Goal: Task Accomplishment & Management: Use online tool/utility

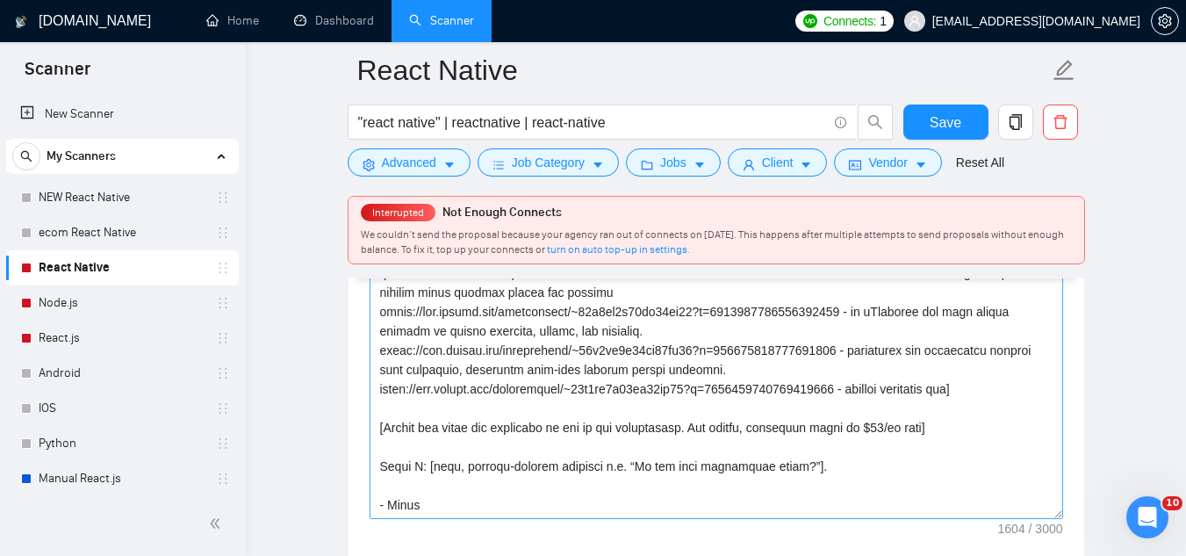
scroll to position [2370, 0]
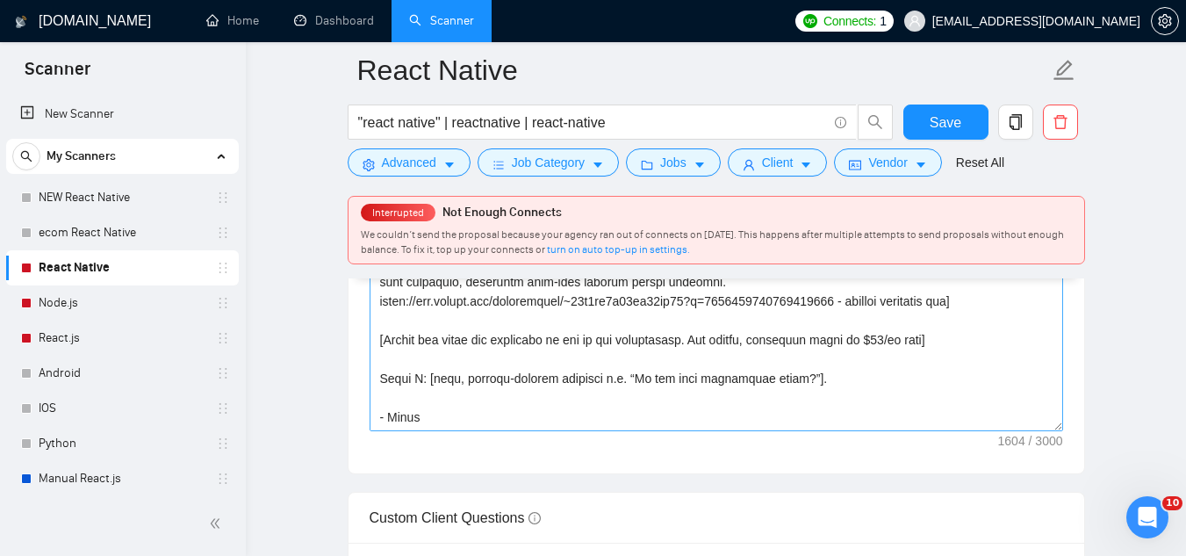
click at [597, 356] on textarea "Cover letter template:" at bounding box center [715, 233] width 693 height 395
click at [356, 16] on link "Dashboard" at bounding box center [334, 20] width 80 height 15
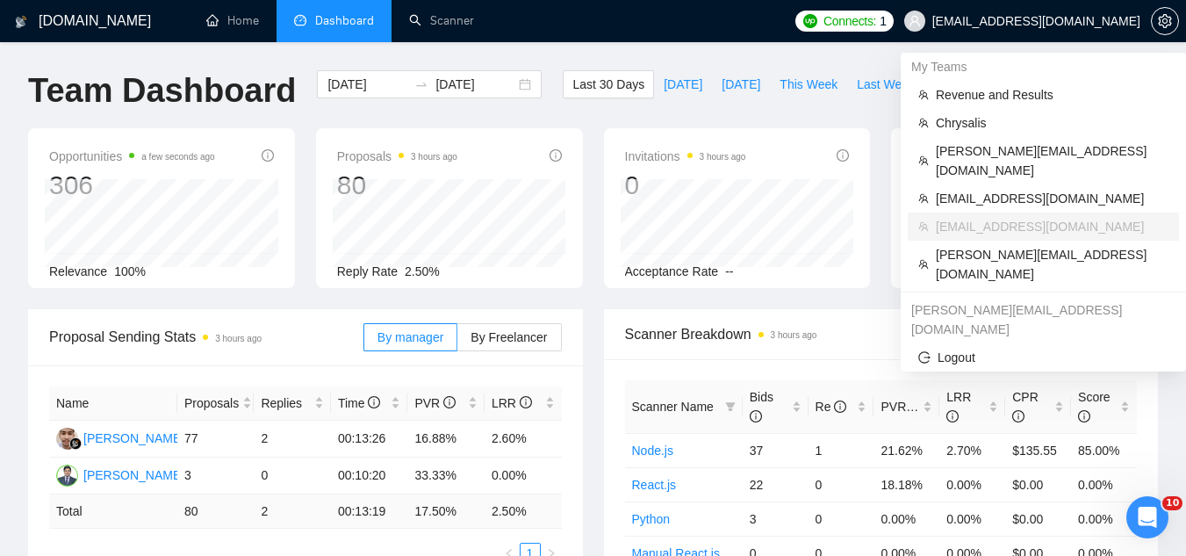
click at [1032, 21] on span "[EMAIL_ADDRESS][DOMAIN_NAME]" at bounding box center [1036, 21] width 208 height 0
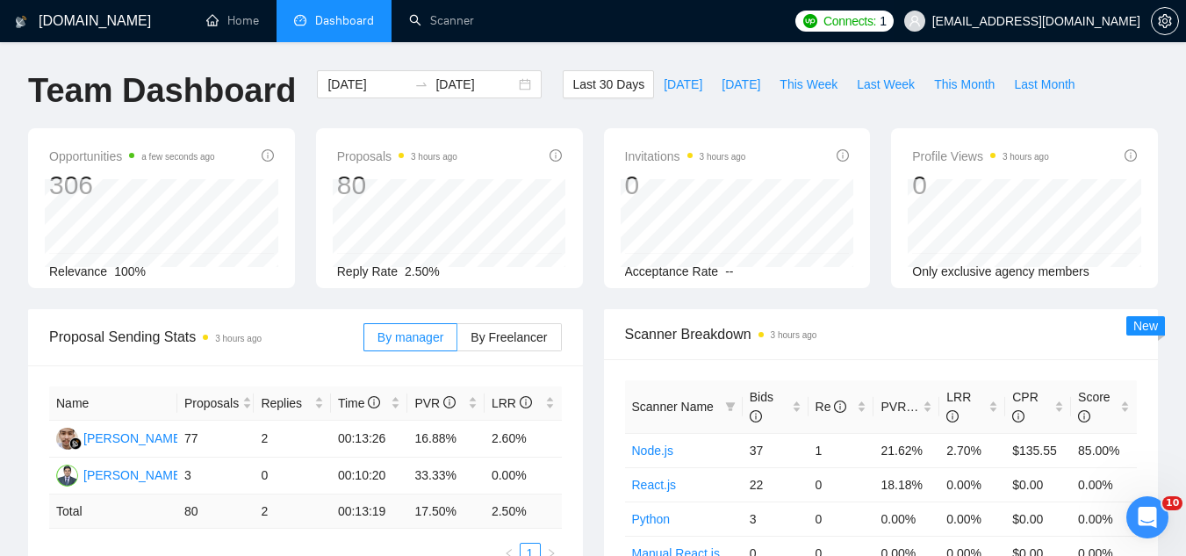
click at [1049, 21] on span "[EMAIL_ADDRESS][DOMAIN_NAME]" at bounding box center [1036, 21] width 208 height 0
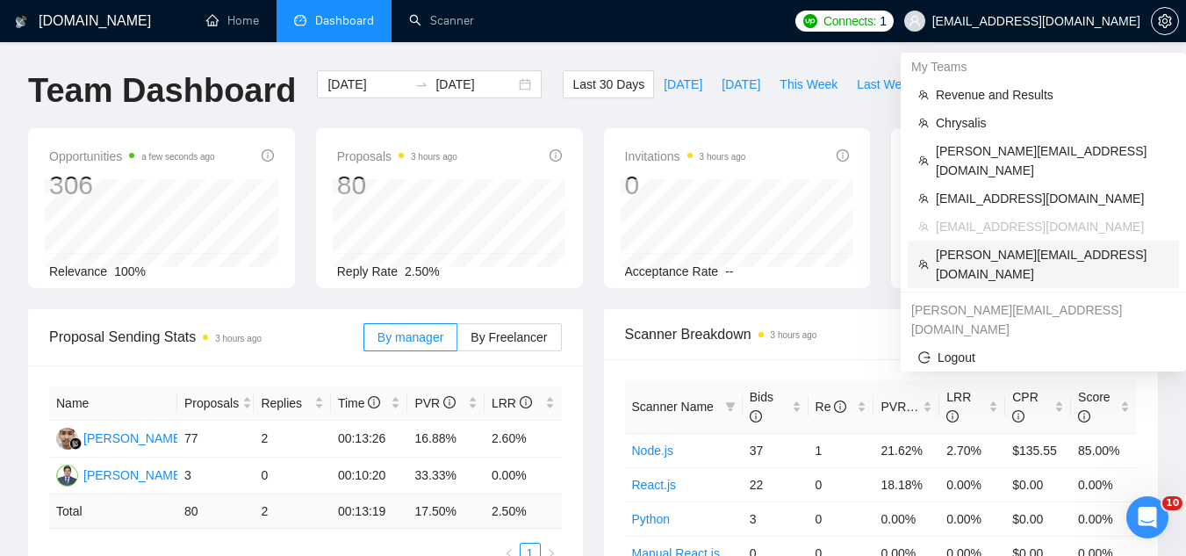
click at [1043, 245] on li "[PERSON_NAME][EMAIL_ADDRESS][DOMAIN_NAME]" at bounding box center [1042, 263] width 271 height 47
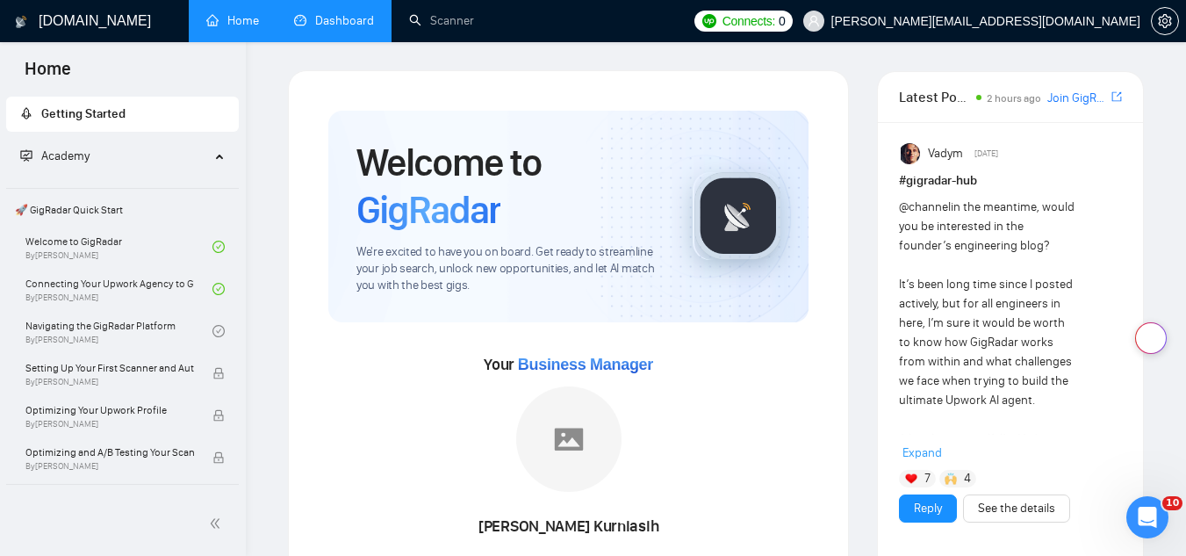
click at [354, 28] on link "Dashboard" at bounding box center [334, 20] width 80 height 15
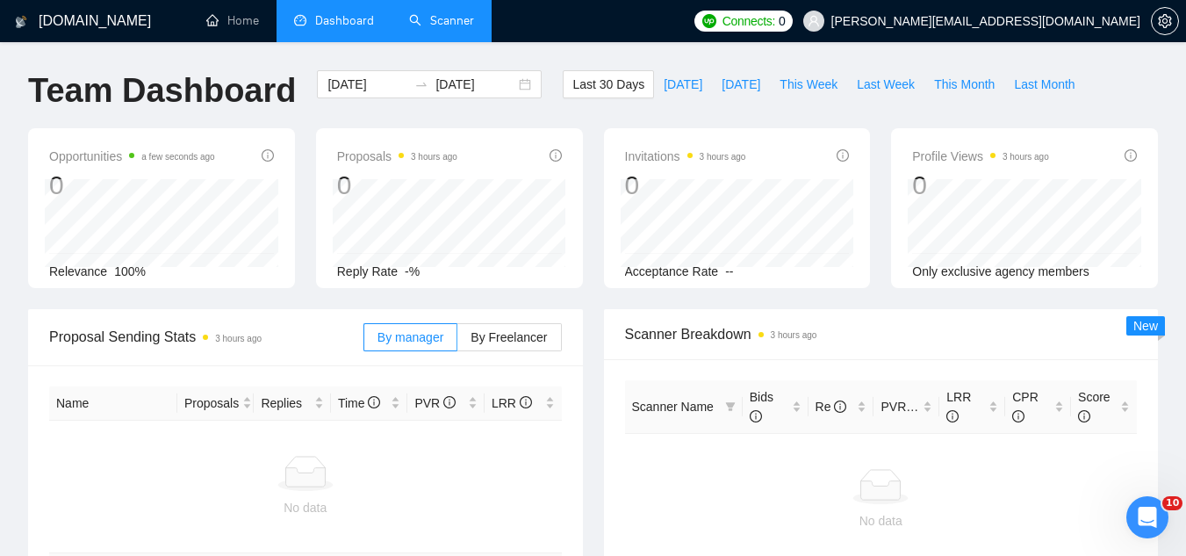
click at [424, 25] on link "Scanner" at bounding box center [441, 20] width 65 height 15
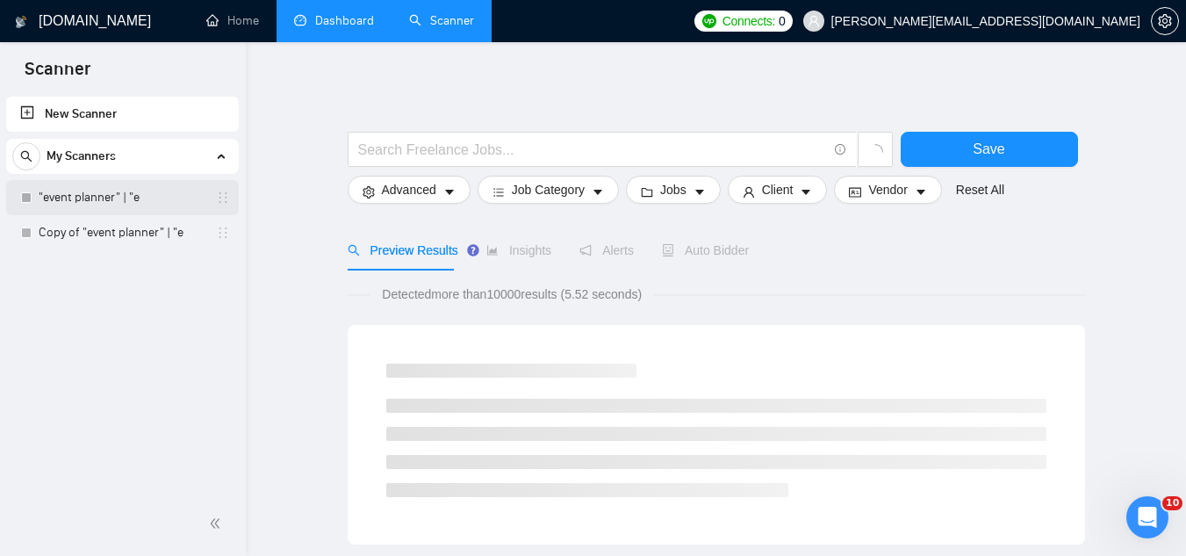
click at [174, 206] on link ""event planner" | "e" at bounding box center [122, 197] width 167 height 35
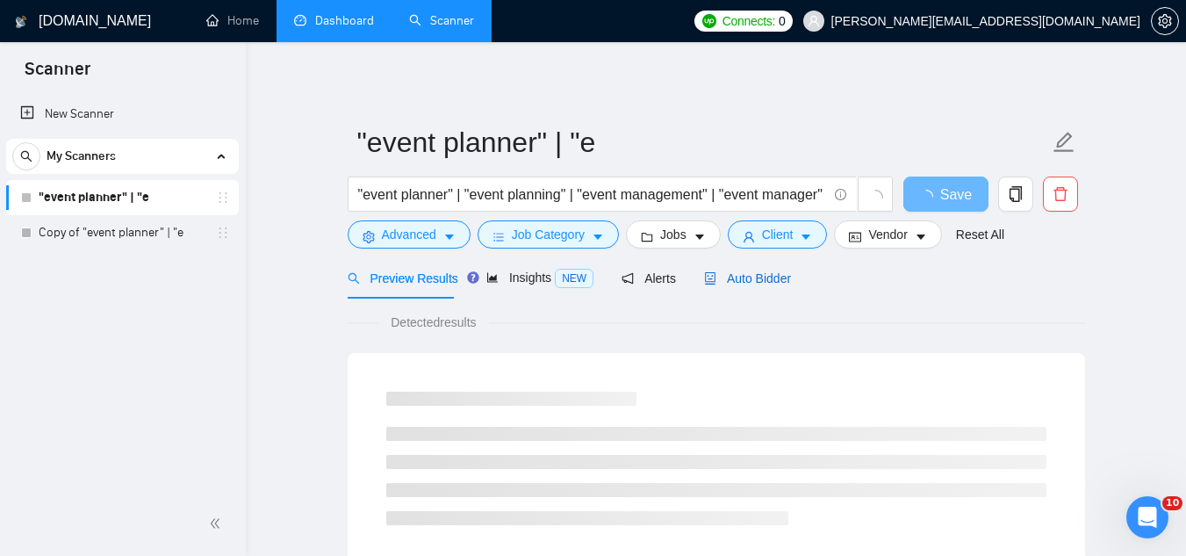
click at [733, 280] on span "Auto Bidder" at bounding box center [747, 278] width 87 height 14
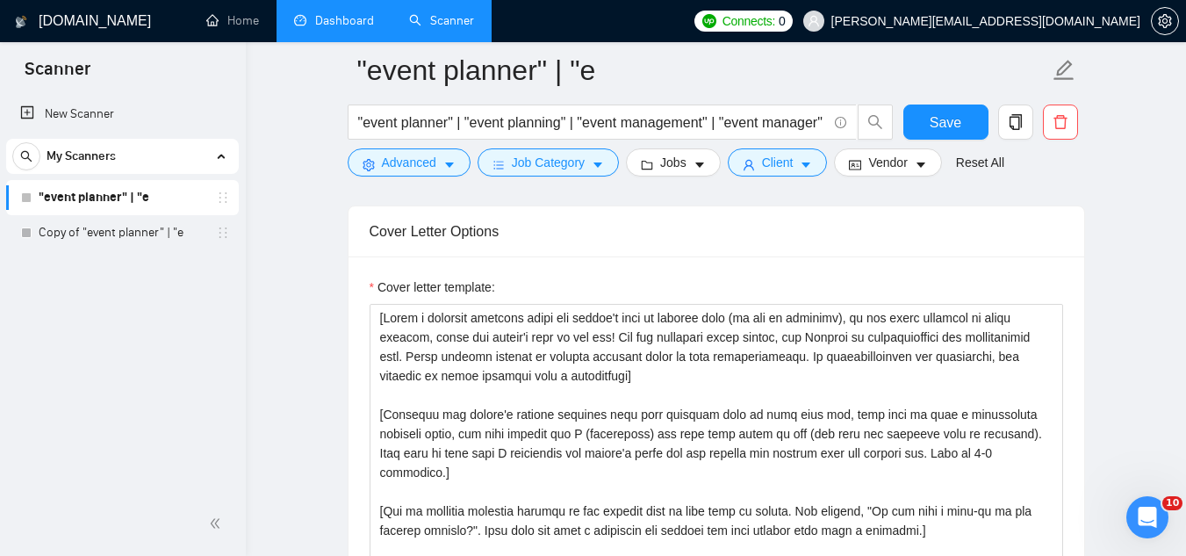
scroll to position [1667, 0]
